Goal: Find specific page/section: Find specific page/section

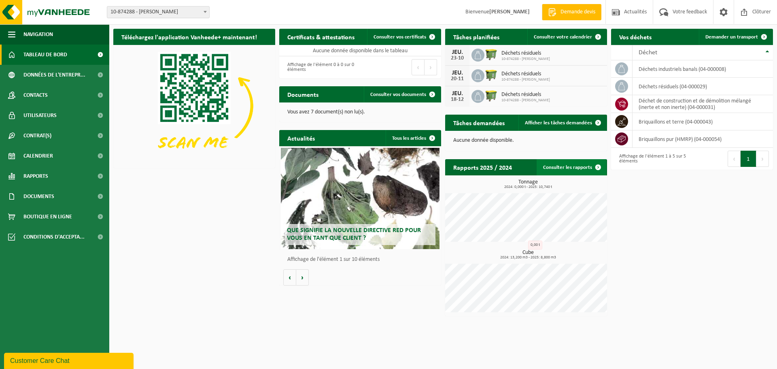
click at [600, 166] on span at bounding box center [598, 167] width 16 height 16
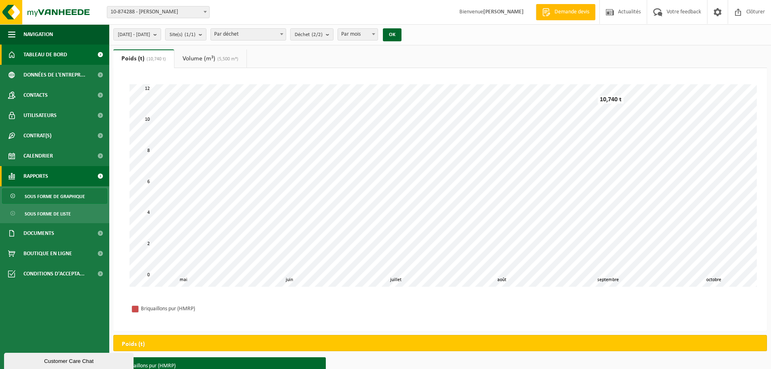
click at [57, 55] on span "Tableau de bord" at bounding box center [45, 55] width 44 height 20
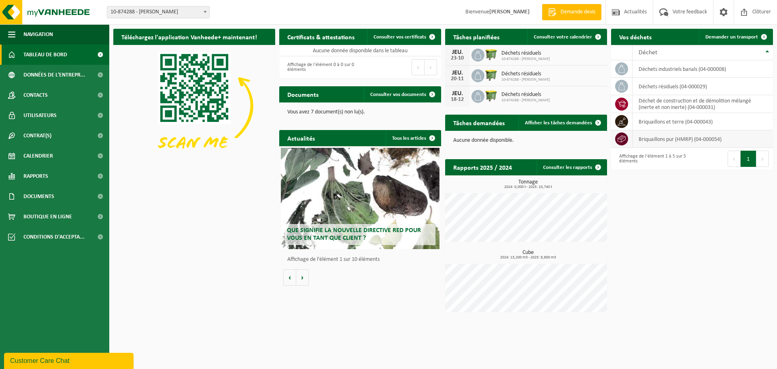
click at [653, 138] on td "briquaillons pur (HMRP) (04-000054)" at bounding box center [703, 138] width 141 height 17
click at [676, 138] on td "briquaillons pur (HMRP) (04-000054)" at bounding box center [703, 138] width 141 height 17
click at [46, 137] on span "Contrat(s)" at bounding box center [37, 136] width 28 height 20
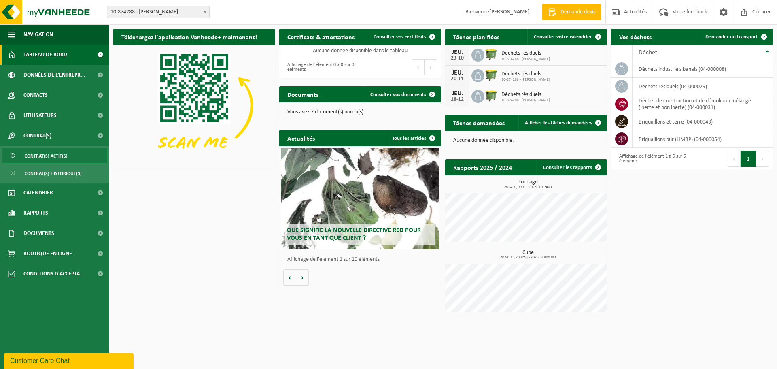
click at [46, 155] on span "Contrat(s) actif(s)" at bounding box center [46, 155] width 43 height 15
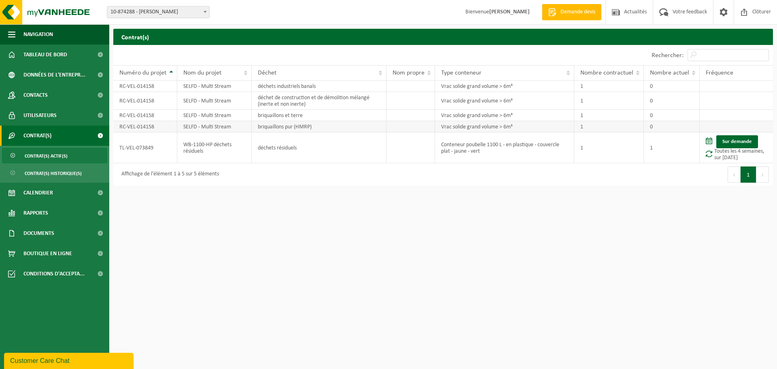
click at [141, 128] on td "RC-VEL-014158" at bounding box center [145, 126] width 64 height 11
click at [134, 124] on td "RC-VEL-014158" at bounding box center [145, 126] width 64 height 11
click at [134, 125] on td "RC-VEL-014158" at bounding box center [145, 126] width 64 height 11
click at [48, 230] on span "Documents" at bounding box center [38, 233] width 31 height 20
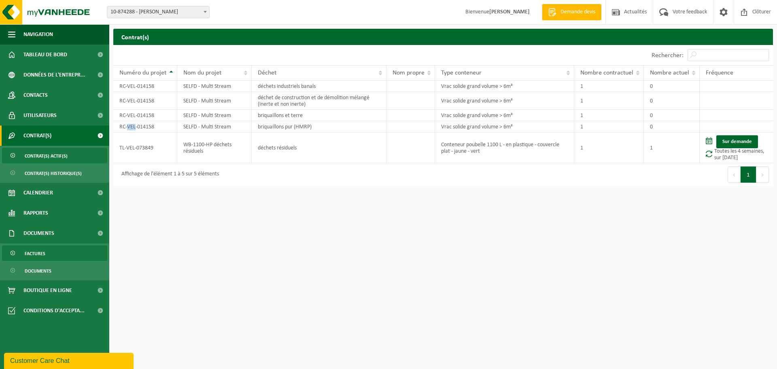
click at [41, 251] on span "Factures" at bounding box center [35, 253] width 21 height 15
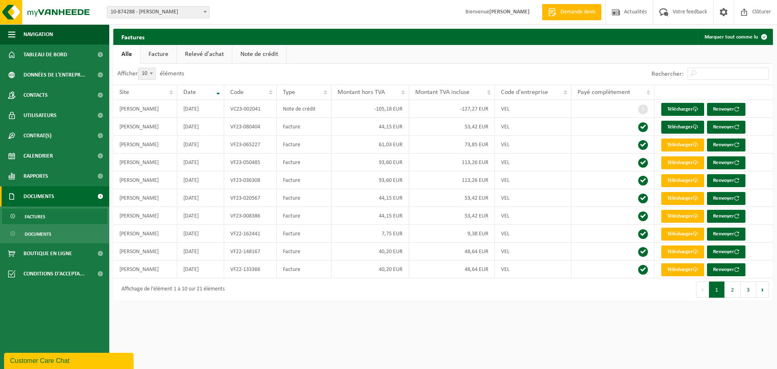
click at [159, 55] on link "Facture" at bounding box center [159, 54] width 36 height 19
